Goal: Task Accomplishment & Management: Use online tool/utility

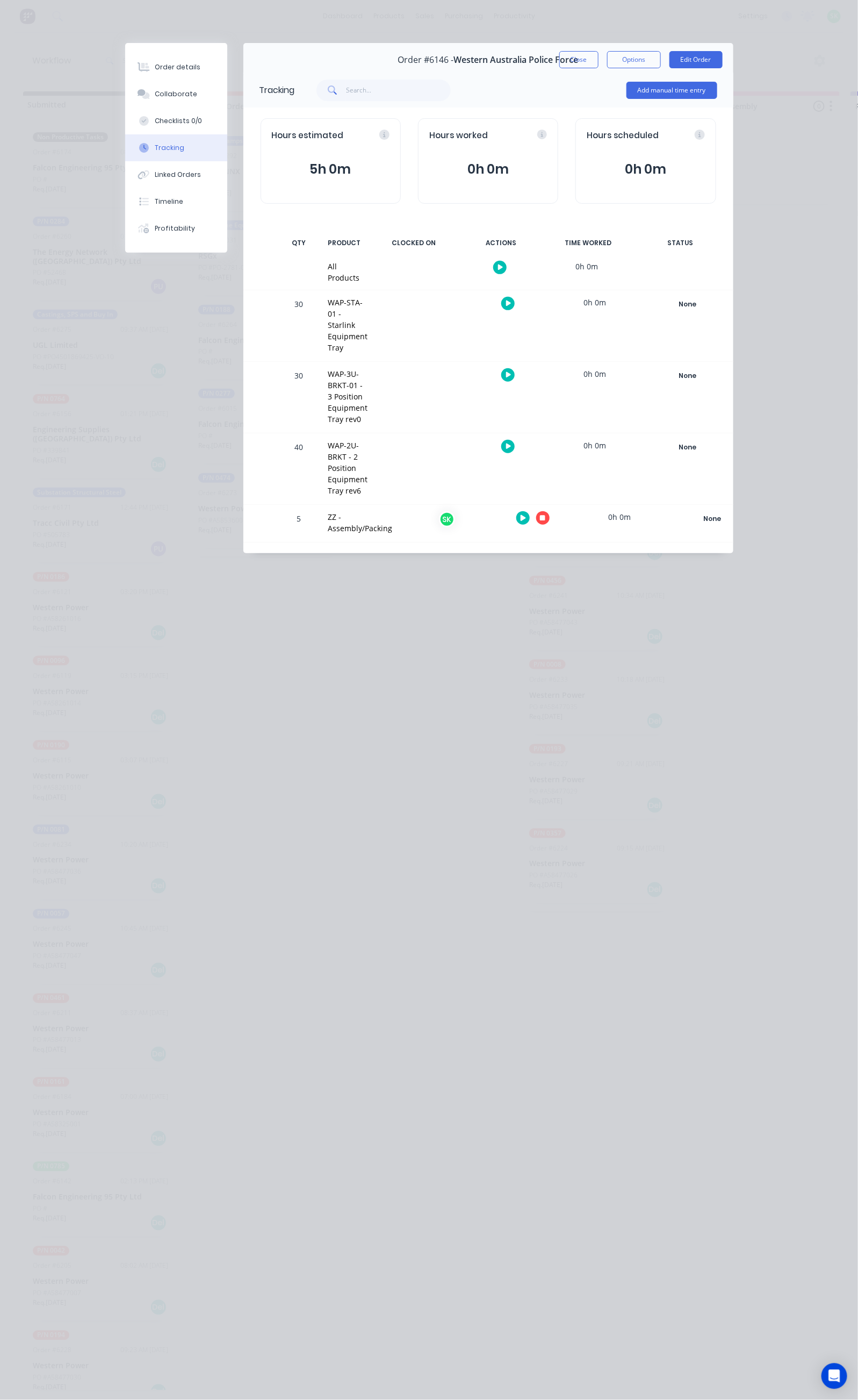
click at [550, 511] on button "button" at bounding box center [543, 518] width 13 height 13
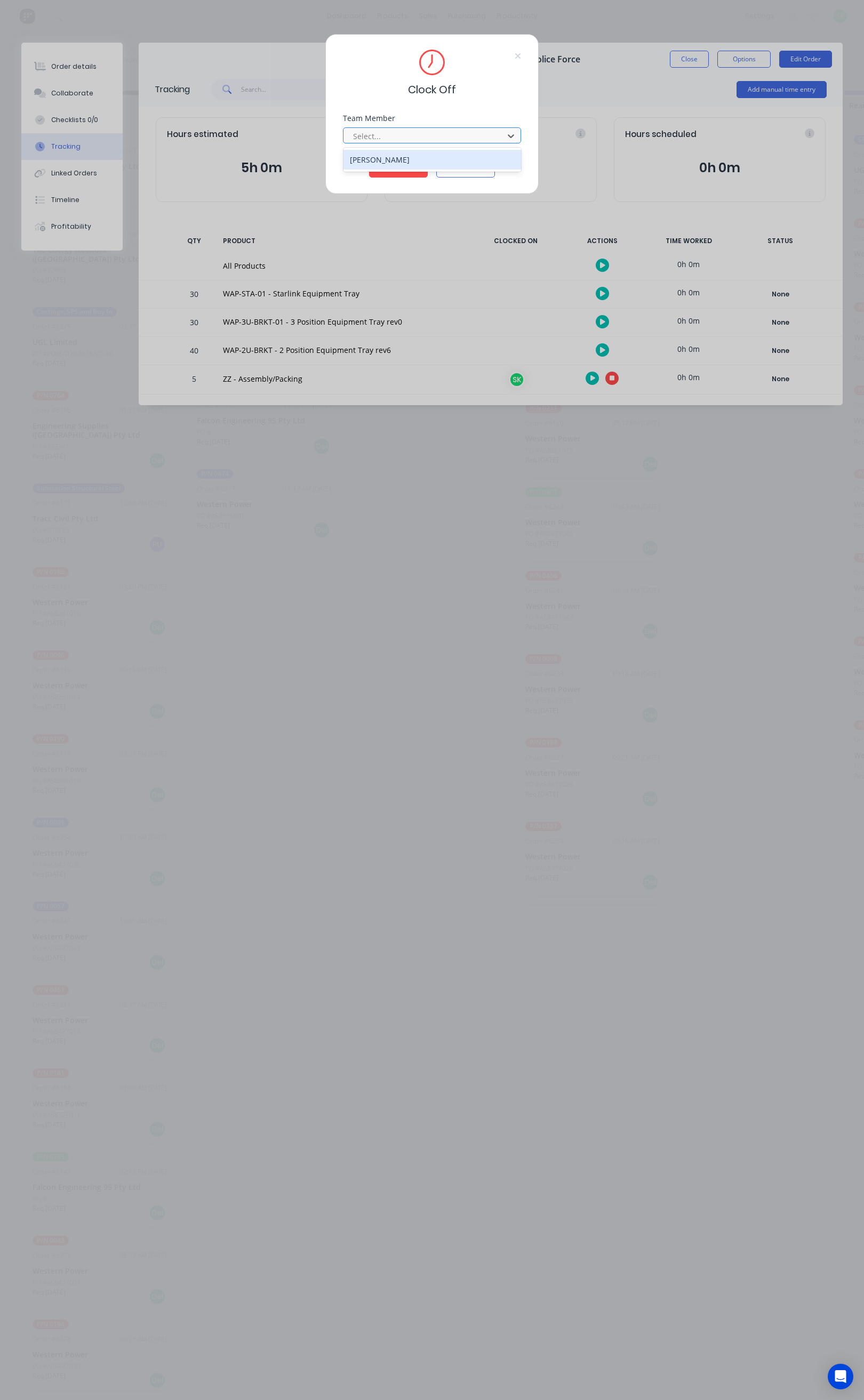
click at [422, 141] on div at bounding box center [425, 136] width 146 height 13
click at [394, 157] on div "[PERSON_NAME]" at bounding box center [432, 159] width 177 height 20
click at [392, 169] on button "Clock Off" at bounding box center [399, 169] width 59 height 17
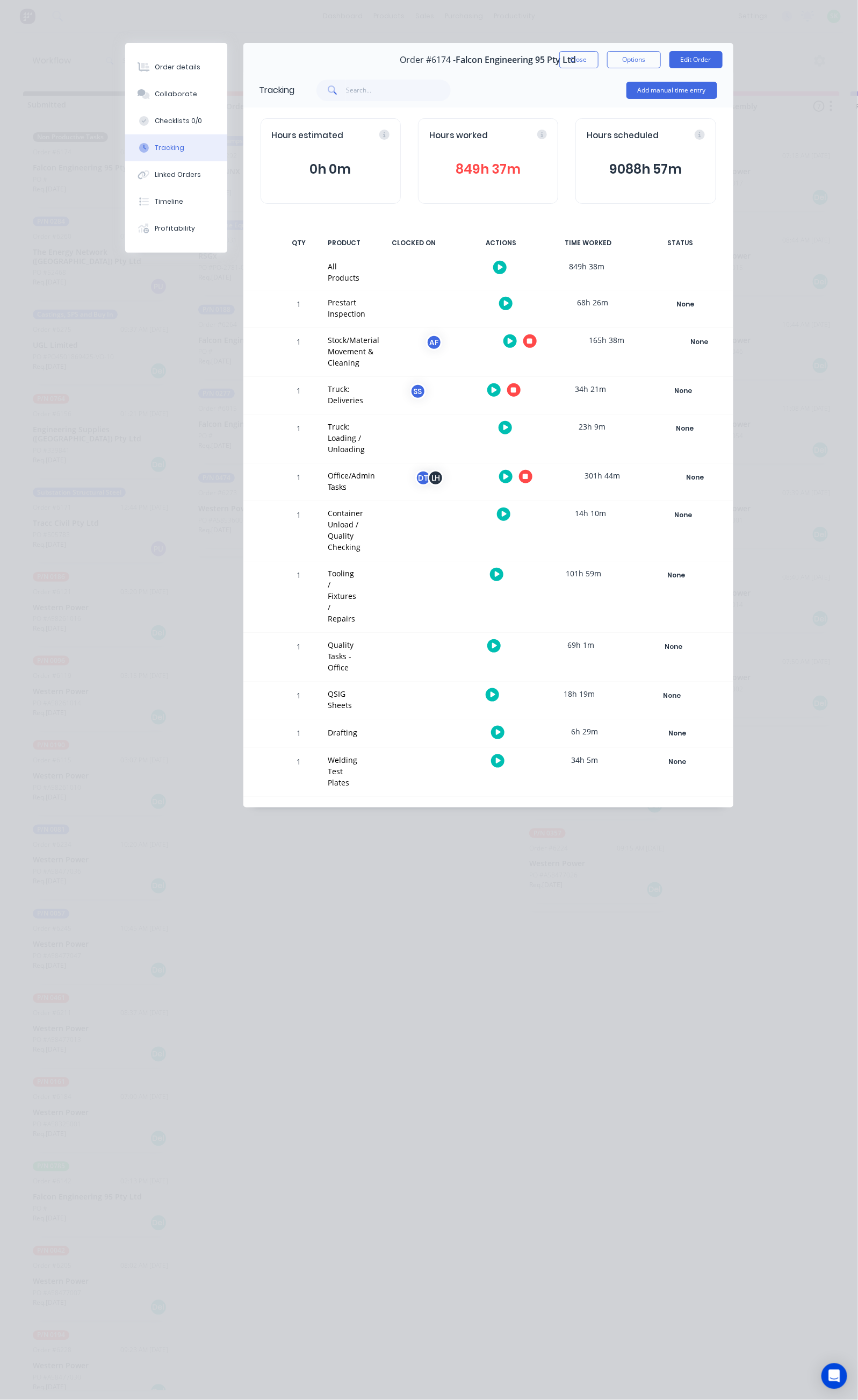
click at [513, 338] on icon "button" at bounding box center [511, 341] width 5 height 7
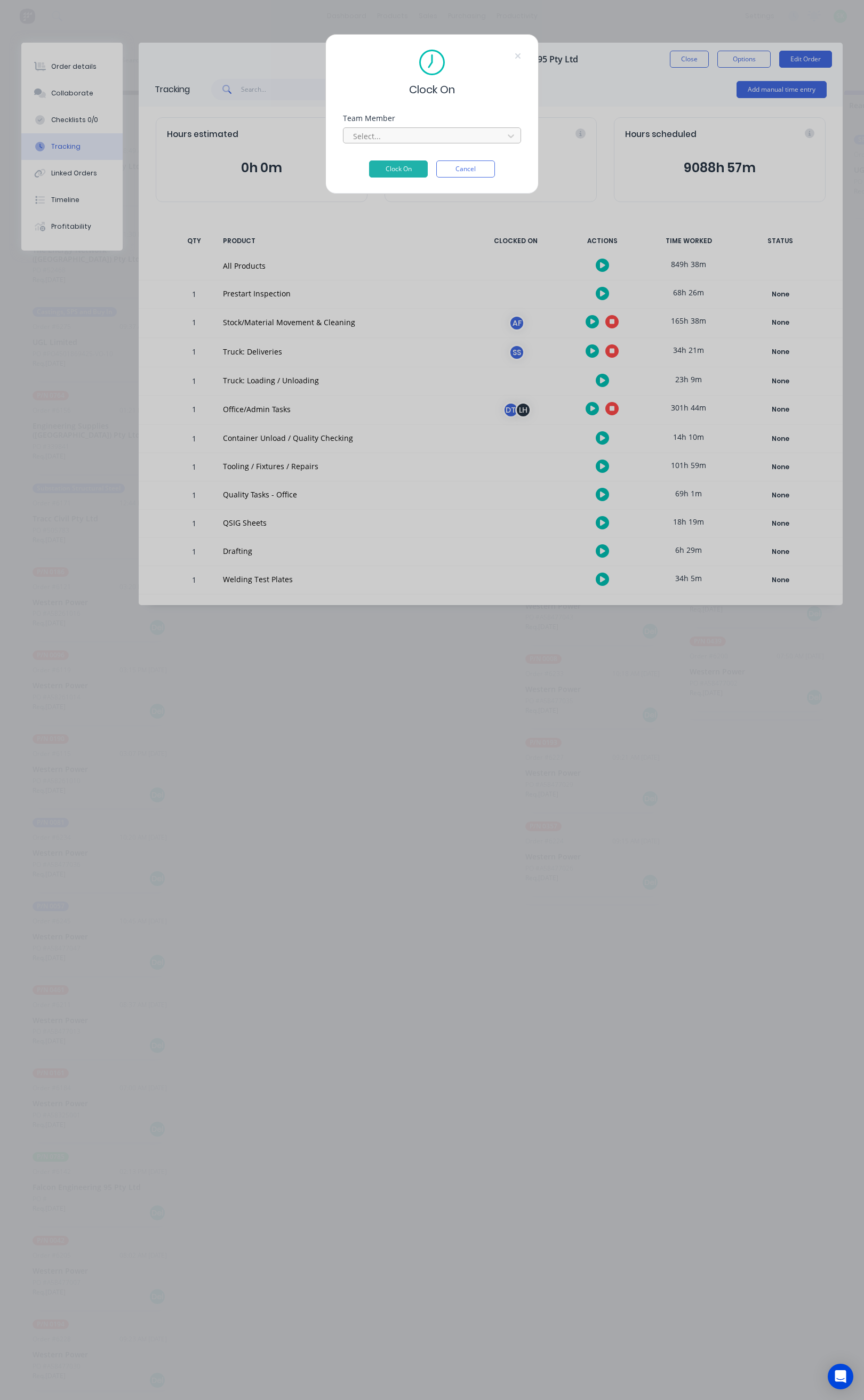
click at [472, 131] on div at bounding box center [425, 136] width 146 height 13
type input "ste"
click at [382, 157] on div "[PERSON_NAME]" at bounding box center [432, 159] width 177 height 20
click at [394, 165] on button "Clock On" at bounding box center [399, 169] width 59 height 17
